Goal: Use online tool/utility: Use online tool/utility

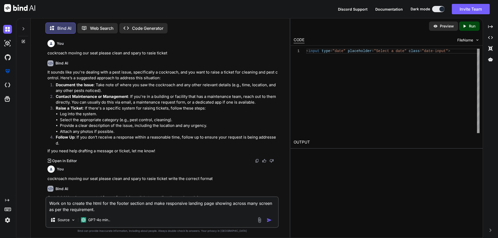
scroll to position [287, 0]
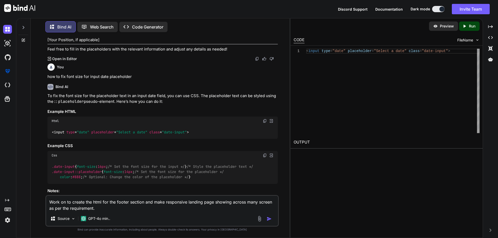
type textarea "Work on to create the html for the footer section and make responsive landing p…"
type textarea "x"
type textarea "Work on to create the html for the footer section and make responsive landing p…"
type textarea "x"
type textarea "Work on to create the html for the footer section and make responsive landing p…"
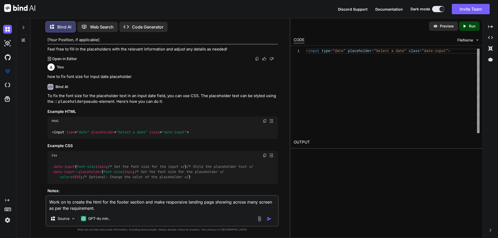
type textarea "x"
type textarea "Work on to create the html for the footer section and make responsive landing p…"
type textarea "x"
type textarea "Work on to create the html for the footer section and make responsive landing p…"
type textarea "x"
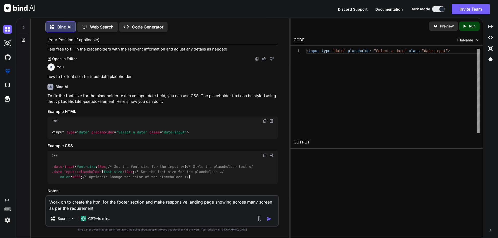
type textarea "Work on to create the html for the footer section and make responsive landing p…"
type textarea "x"
type textarea "Work on to create the html for the footer section and make responsive landing p…"
type textarea "x"
type textarea "Work on to create the html for the footer section and make responsive landing p…"
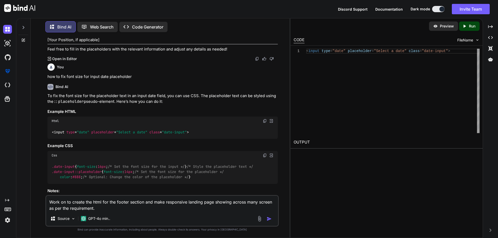
type textarea "x"
type textarea "Work on to create the html for the footer section and make responsive landing p…"
type textarea "x"
type textarea "Work on to create the html for the footer section and make responsive landing p…"
type textarea "x"
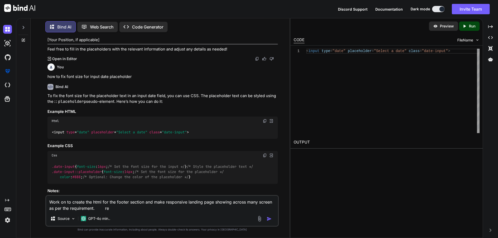
type textarea "Work on to create the html for the footer section and make responsive landing p…"
type textarea "x"
type textarea "Work on to create the html for the footer section and make responsive landing p…"
type textarea "x"
type textarea "Work on to create the html for the footer section and make responsive landing p…"
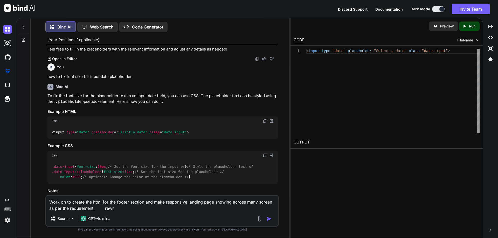
type textarea "x"
type textarea "Work on to create the html for the footer section and make responsive landing p…"
type textarea "x"
type textarea "Work on to create the html for the footer section and make responsive landing p…"
type textarea "x"
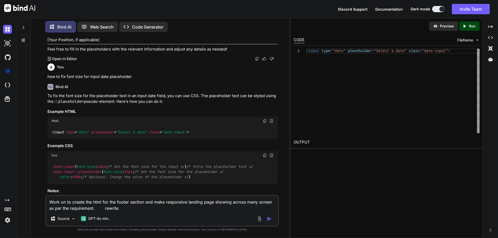
type textarea "Work on to create the html for the footer section and make responsive landing p…"
type textarea "x"
type textarea "Work on to create the html for the footer section and make responsive landing p…"
type textarea "x"
type textarea "Work on to create the html for the footer section and make responsive landing p…"
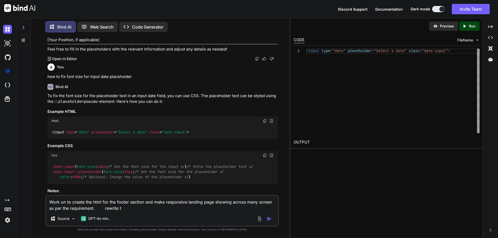
type textarea "x"
type textarea "Work on to create the html for the footer section and make responsive landing p…"
type textarea "x"
type textarea "Work on to create the html for the footer section and make responsive landing p…"
type textarea "x"
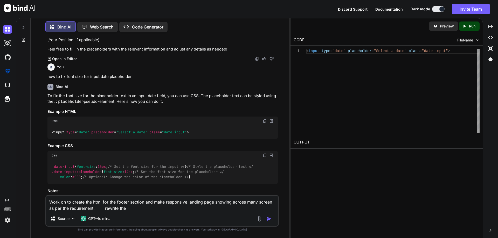
type textarea "Work on to create the html for the footer section and make responsive landing p…"
type textarea "x"
type textarea "Work on to create the html for the footer section and make responsive landing p…"
type textarea "x"
type textarea "Work on to create the html for the footer section and make responsive landing p…"
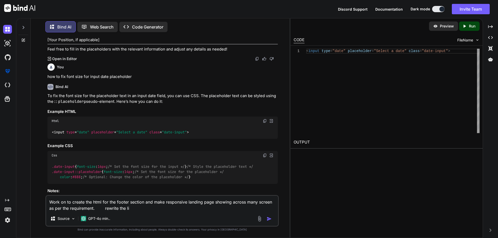
type textarea "x"
type textarea "Work on to create the html for the footer section and make responsive landing p…"
type textarea "x"
type textarea "Work on to create the html for the footer section and make responsive landing p…"
type textarea "x"
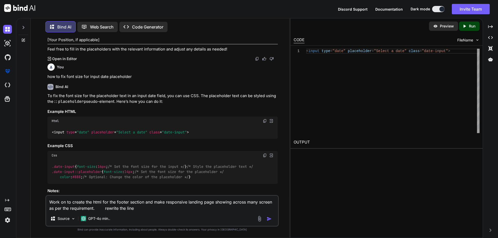
type textarea "Work on to create the html for the footer section and make responsive landing p…"
type textarea "x"
type textarea "Work on to create the html for the footer section and make responsive landing p…"
type textarea "x"
type textarea "Work on to create the html for the footer section and make responsive landing p…"
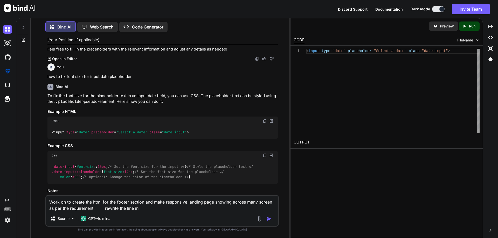
type textarea "x"
type textarea "Work on to create the html for the footer section and make responsive landing p…"
type textarea "x"
type textarea "Work on to create the html for the footer section and make responsive landing p…"
type textarea "x"
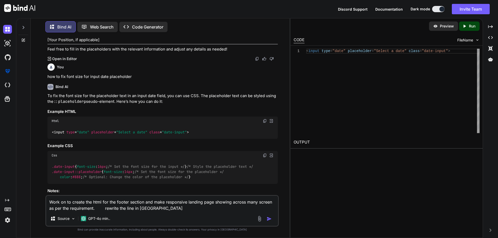
type textarea "Work on to create the html for the footer section and make responsive landing p…"
type textarea "x"
type textarea "Work on to create the html for the footer section and make responsive landing p…"
type textarea "x"
type textarea "Work on to create the html for the footer section and make responsive landing p…"
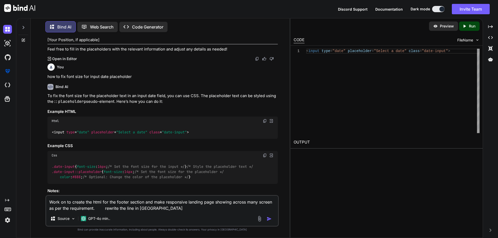
type textarea "x"
type textarea "Work on to create the html for the footer section and make responsive landing p…"
type textarea "x"
type textarea "Work on to create the html for the footer section and make responsive landing p…"
type textarea "x"
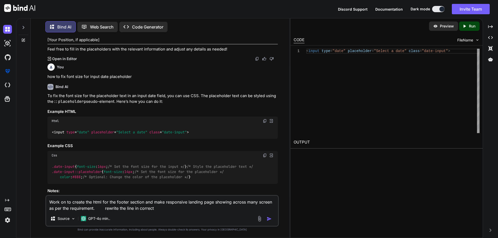
type textarea "Work on to create the html for the footer section and make responsive landing p…"
type textarea "x"
type textarea "Work on to create the html for the footer section and make responsive landing p…"
type textarea "x"
type textarea "Work on to create the html for the footer section and make responsive landing p…"
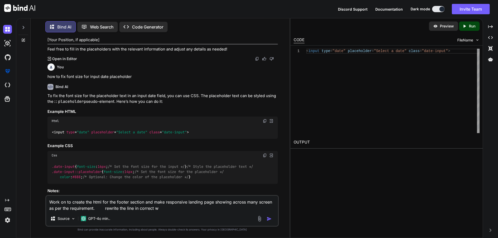
type textarea "x"
type textarea "Work on to create the html for the footer section and make responsive landing p…"
type textarea "x"
type textarea "Work on to create the html for the footer section and make responsive landing p…"
type textarea "x"
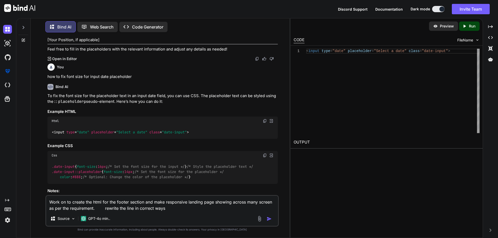
type textarea "Work on to create the html for the footer section and make responsive landing p…"
type textarea "x"
type textarea "Work on to create the html for the footer section and make responsive landing p…"
type textarea "x"
type textarea "Work on to create the html for the footer section and make responsive landing p…"
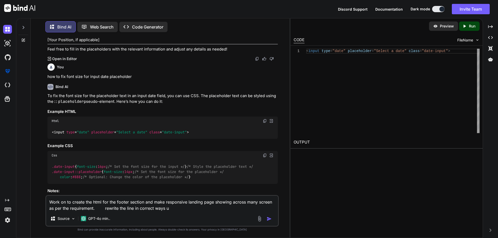
type textarea "x"
type textarea "Work on to create the html for the footer section and make responsive landing p…"
type textarea "x"
type textarea "Work on to create the html for the footer section and make responsive landing p…"
type textarea "x"
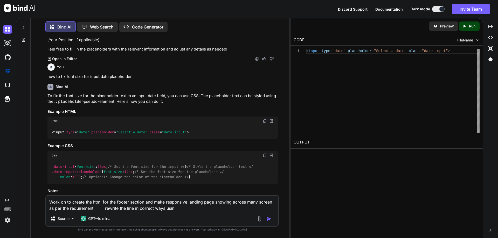
type textarea "Work on to create the html for the footer section and make responsive landing p…"
type textarea "x"
type textarea "Work on to create the html for the footer section and make responsive landing p…"
type textarea "x"
type textarea "Work on to create the html for the footer section and make responsive landing p…"
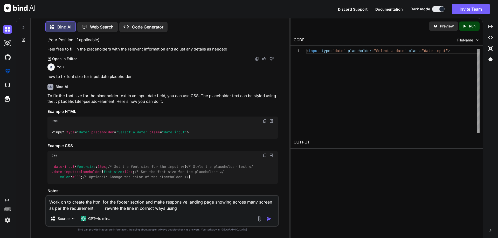
type textarea "x"
type textarea "Work on to create the html for the footer section and make responsive landing p…"
type textarea "x"
type textarea "Work on to create the html for the footer section and make responsive landing p…"
type textarea "x"
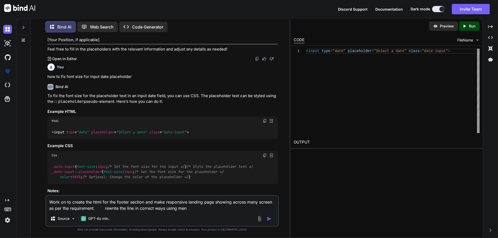
type textarea "Work on to create the html for the footer section and make responsive landing p…"
type textarea "x"
type textarea "Work on to create the html for the footer section and make responsive landing p…"
type textarea "x"
type textarea "Work on to create the html for the footer section and make responsive landing p…"
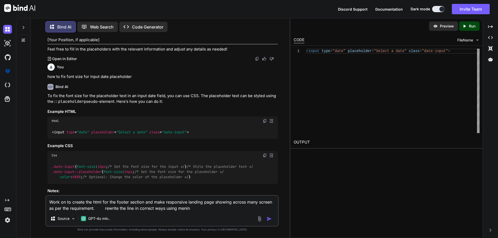
type textarea "x"
type textarea "Work on to create the html for the footer section and make responsive landing p…"
type textarea "x"
type textarea "Work on to create the html for the footer section and make responsive landing p…"
type textarea "x"
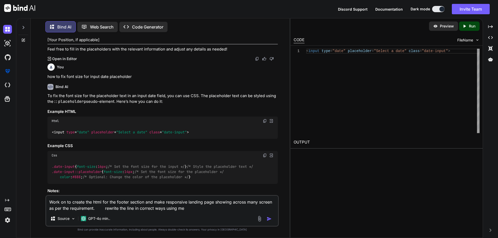
type textarea "Work on to create the html for the footer section and make responsive landing p…"
type textarea "x"
type textarea "Work on to create the html for the footer section and make responsive landing p…"
type textarea "x"
type textarea "Work on to create the html for the footer section and make responsive landing p…"
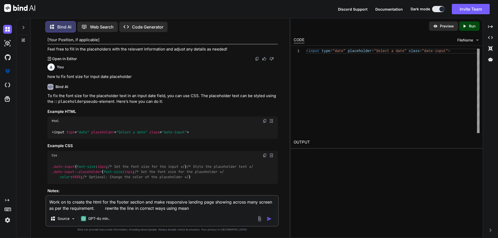
type textarea "x"
type textarea "Work on to create the html for the footer section and make responsive landing p…"
type textarea "x"
type textarea "Work on to create the html for the footer section and make responsive landing p…"
type textarea "x"
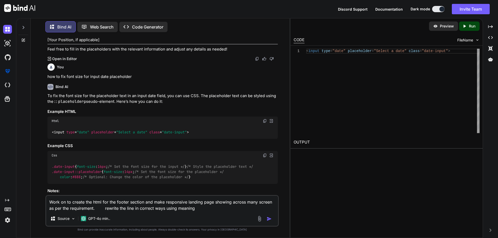
type textarea "Work on to create the html for the footer section and make responsive landing p…"
type textarea "x"
type textarea "Work on to create the html for the footer section and make responsive landing p…"
type textarea "x"
type textarea "Work on to create the html for the footer section and make responsive landing p…"
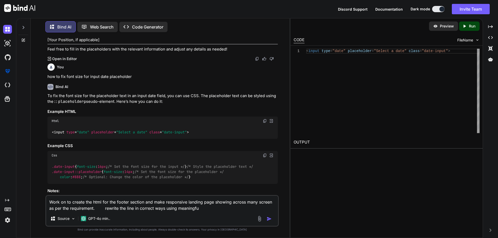
type textarea "x"
type textarea "Work on to create the html for the footer section and make responsive landing p…"
type textarea "x"
type textarea "Work on to create the html for the footer section and make responsive landing p…"
type textarea "x"
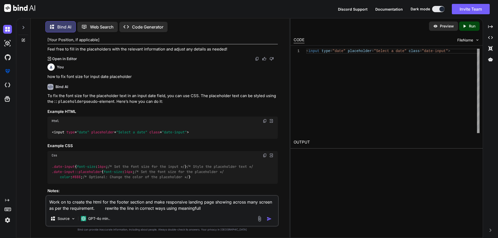
type textarea "Work on to create the html for the footer section and make responsive landing p…"
type textarea "x"
type textarea "Work on to create the html for the footer section and make responsive landing p…"
type textarea "x"
type textarea "Work on to create the html for the footer section and make responsive landing p…"
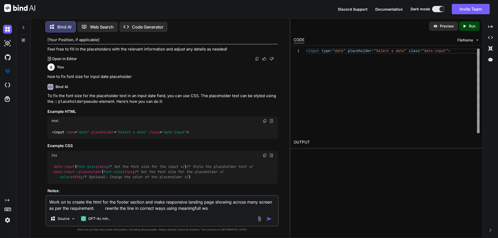
type textarea "x"
type textarea "Work on to create the html for the footer section and make responsive landing p…"
type textarea "x"
type textarea "Work on to create the html for the footer section and make responsive landing p…"
type textarea "x"
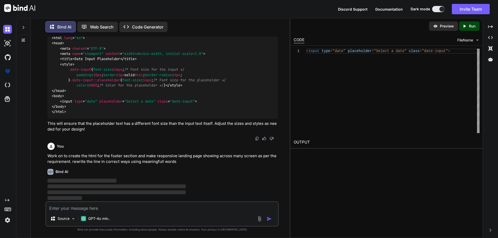
scroll to position [597, 0]
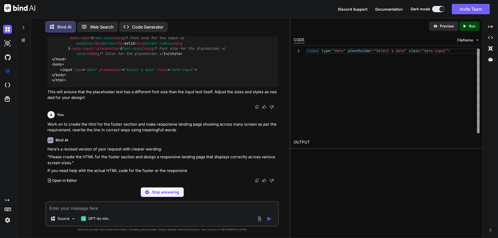
type textarea "x"
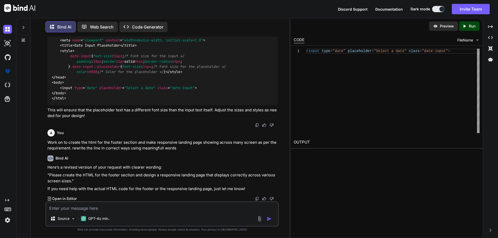
scroll to position [610, 0]
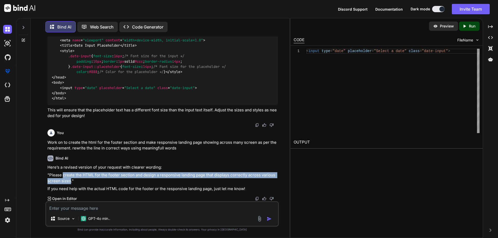
drag, startPoint x: 68, startPoint y: 181, endPoint x: 63, endPoint y: 177, distance: 6.8
click at [63, 177] on p ""Please create the HTML for the footer section and design a responsive landing …" at bounding box center [162, 179] width 230 height 12
copy p "create the HTML for the footer section and design a responsive landing page tha…"
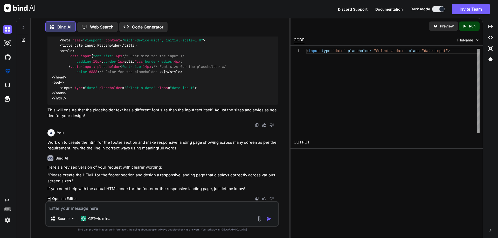
click at [164, 203] on textarea at bounding box center [162, 206] width 232 height 9
paste textarea "• Worked on to create the html for the footer section showing popular location,…"
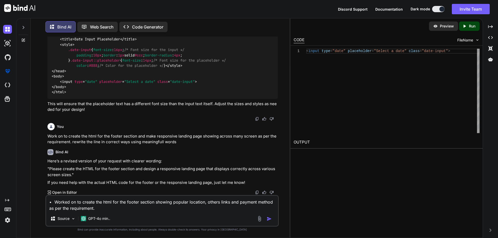
scroll to position [617, 0]
drag, startPoint x: 178, startPoint y: 142, endPoint x: 72, endPoint y: 143, distance: 106.6
click at [72, 143] on p "Work on to create the html for the footer section and make responsive landing p…" at bounding box center [162, 140] width 230 height 12
copy p "rewrite the line in correct ways using meaningfull words"
click at [125, 210] on textarea "• Worked on to create the html for the footer section showing popular location,…" at bounding box center [162, 204] width 232 height 16
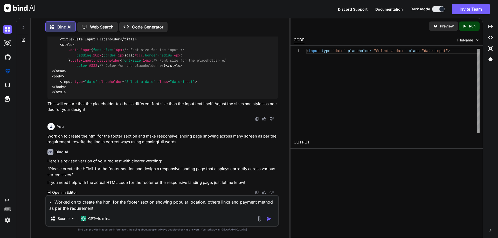
paste textarea "rewrite the line in correct ways using meaningfull words"
type textarea "• Worked on to create the html for the footer section showing popular location,…"
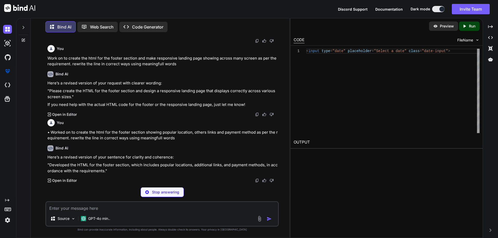
scroll to position [677, 0]
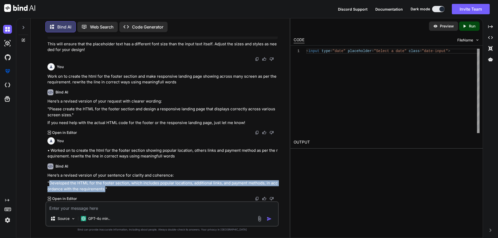
drag, startPoint x: 104, startPoint y: 189, endPoint x: 50, endPoint y: 185, distance: 54.4
click at [50, 185] on p ""Developed the HTML for the footer section, which includes popular locations, a…" at bounding box center [162, 187] width 230 height 12
copy p "Developed the HTML for the footer section, which includes popular locations, ad…"
click at [146, 209] on textarea at bounding box center [162, 206] width 232 height 9
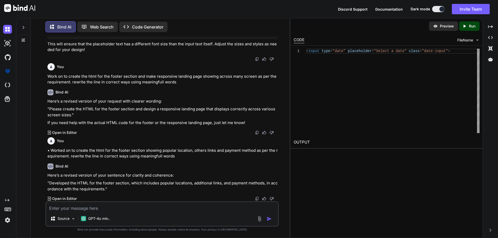
paste textarea "• Worked on to make responsive landing page showing across many screen as per t…"
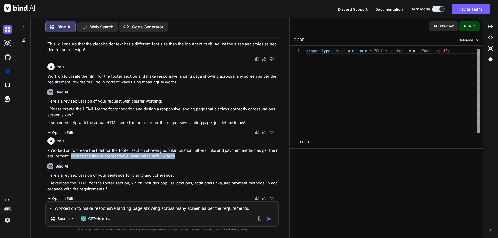
drag, startPoint x: 176, startPoint y: 157, endPoint x: 70, endPoint y: 156, distance: 106.1
click at [70, 156] on p "• Worked on to create the html for the footer section showing popular location,…" at bounding box center [162, 154] width 230 height 12
copy p "rewrite the line in correct ways using meaningfull words"
click at [255, 210] on textarea "• Worked on to make responsive landing page showing across many screen as per t…" at bounding box center [162, 206] width 232 height 9
paste textarea "rewrite the line in correct ways using meaningfull words"
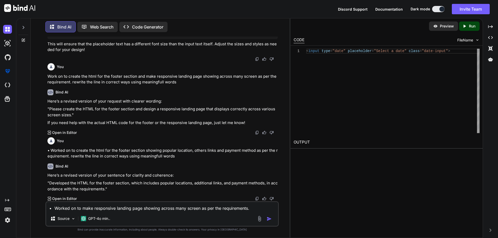
type textarea "• Worked on to make responsive landing page showing across many screen as per t…"
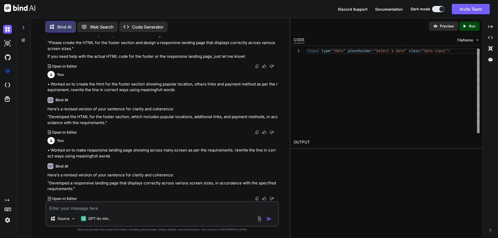
scroll to position [743, 0]
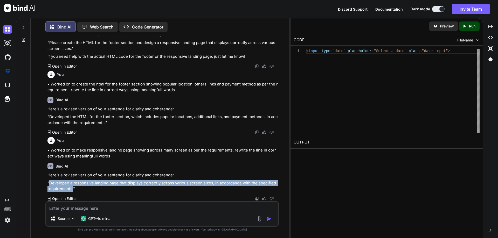
drag, startPoint x: 71, startPoint y: 190, endPoint x: 50, endPoint y: 182, distance: 22.7
click at [50, 182] on p ""Developed a responsive landing page that displays correctly across various scr…" at bounding box center [162, 187] width 230 height 12
copy p "Developed a responsive landing page that displays correctly across various scre…"
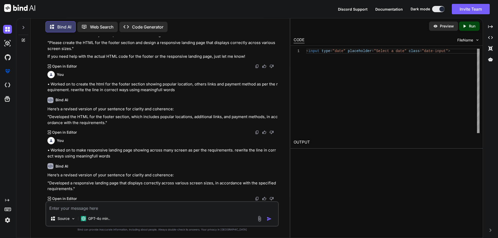
click at [131, 205] on textarea at bounding box center [162, 206] width 232 height 9
paste textarea "• Working on to currently enhance the landing page of the booking website, in a…"
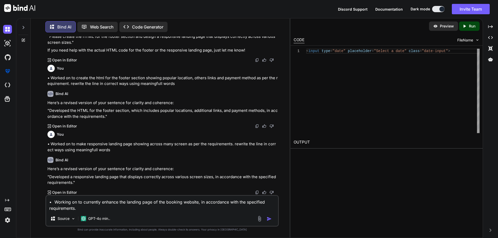
scroll to position [749, 0]
drag, startPoint x: 234, startPoint y: 145, endPoint x: 237, endPoint y: 152, distance: 7.5
click at [237, 152] on p "• Worked on to make responsive landing page showing across many screen as per t…" at bounding box center [162, 147] width 230 height 12
copy p "rewrite the line in correct ways using meaningfull words"
click at [192, 213] on div "• Working on to currently enhance the landing page of the booking website, in a…" at bounding box center [162, 211] width 234 height 32
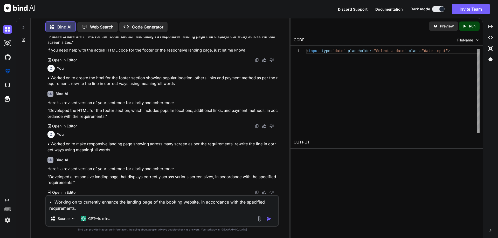
click at [193, 210] on textarea "• Working on to currently enhance the landing page of the booking website, in a…" at bounding box center [162, 204] width 232 height 16
paste textarea "rewrite the line in correct ways using meaningfull words"
type textarea "• Working on to currently enhance the landing page of the booking website, in a…"
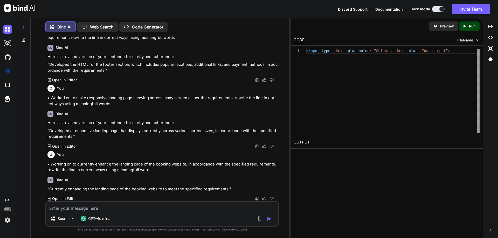
scroll to position [796, 0]
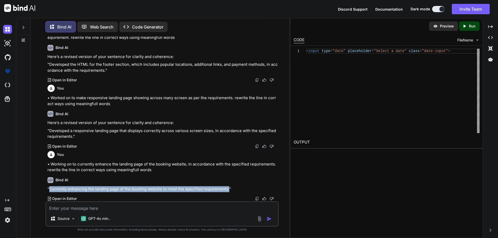
drag, startPoint x: 228, startPoint y: 189, endPoint x: 51, endPoint y: 188, distance: 177.2
click at [51, 188] on p ""Currently enhancing the landing page of the booking website to meet the specif…" at bounding box center [162, 190] width 230 height 6
copy p "Currently enhancing the landing page of the booking website to meet the specifi…"
